Goal: Navigation & Orientation: Find specific page/section

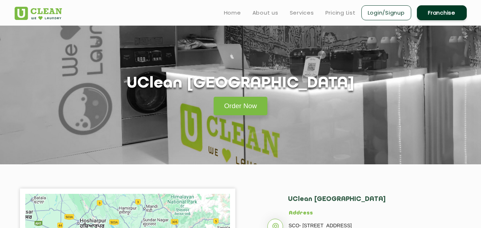
click at [153, 10] on div "Home About us Services Pricing List Login/Signup Franchise" at bounding box center [240, 11] width 463 height 19
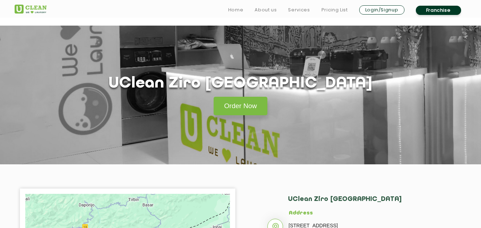
scroll to position [213, 0]
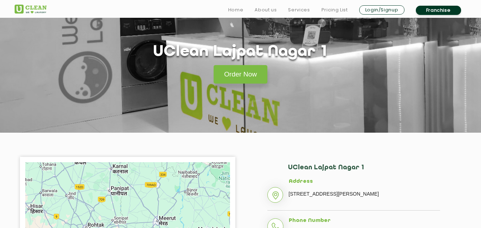
scroll to position [71, 0]
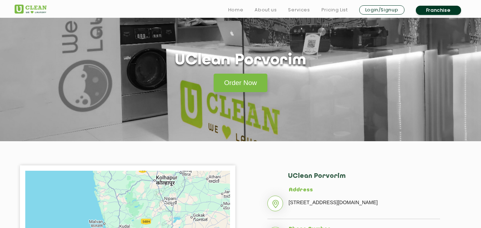
scroll to position [36, 0]
